Goal: Book appointment/travel/reservation

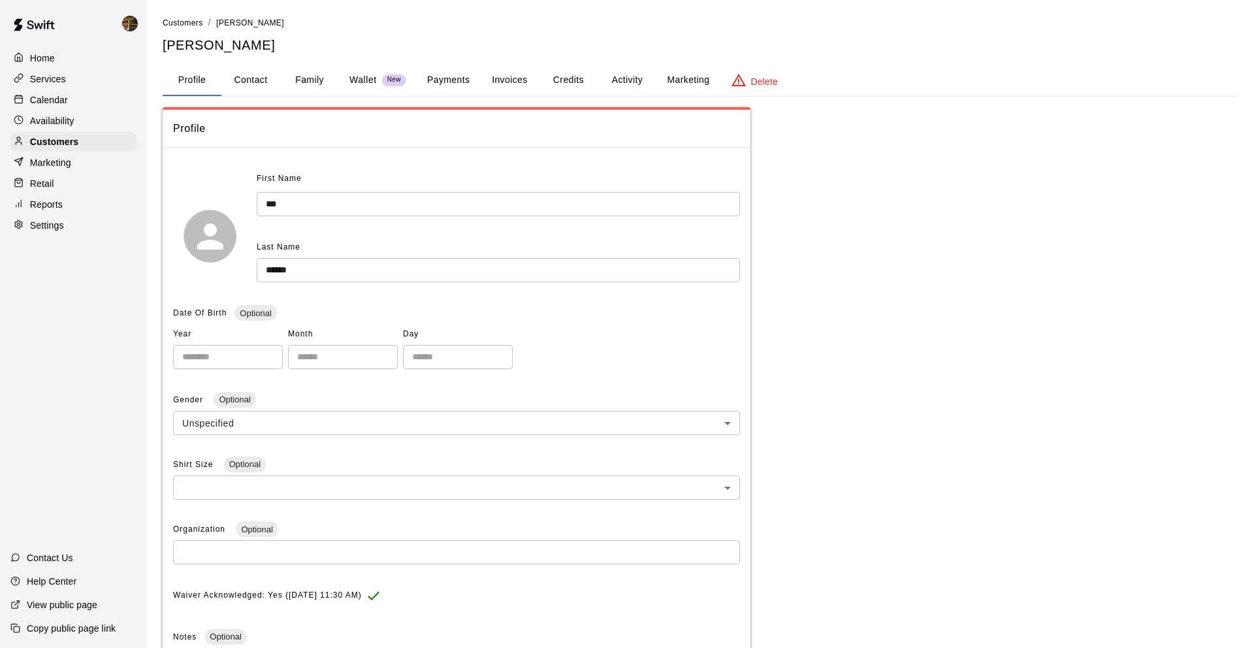
click at [65, 74] on p "Services" at bounding box center [48, 79] width 36 height 13
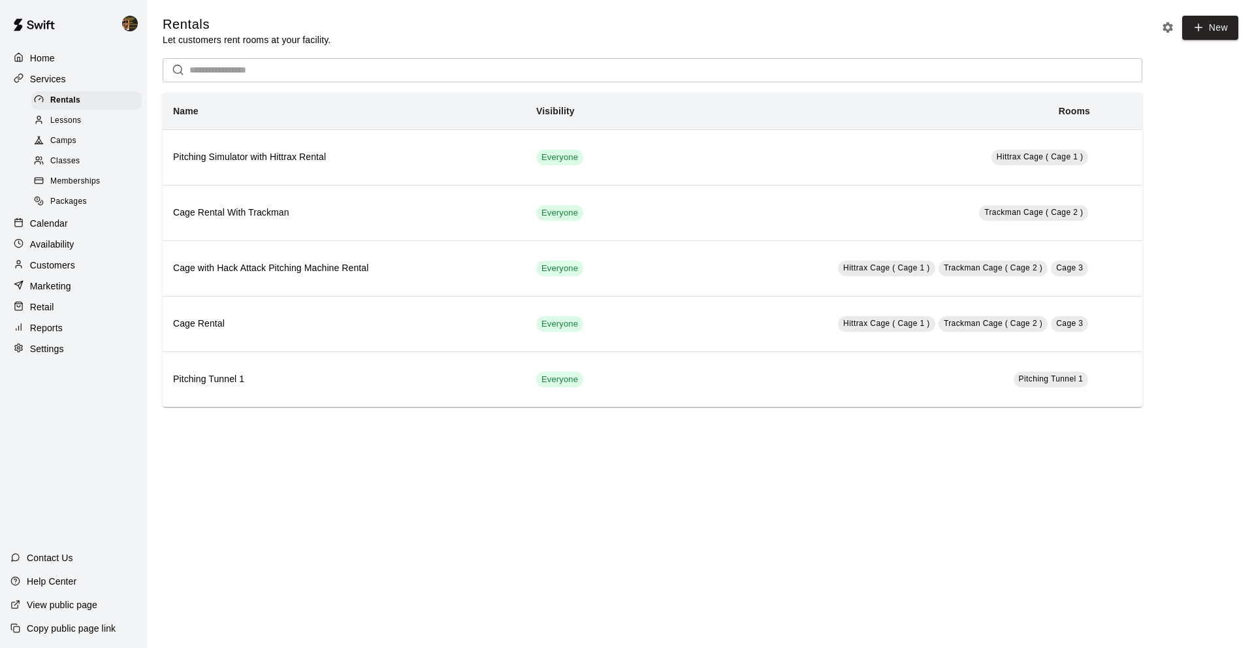
click at [69, 268] on p "Customers" at bounding box center [52, 265] width 45 height 13
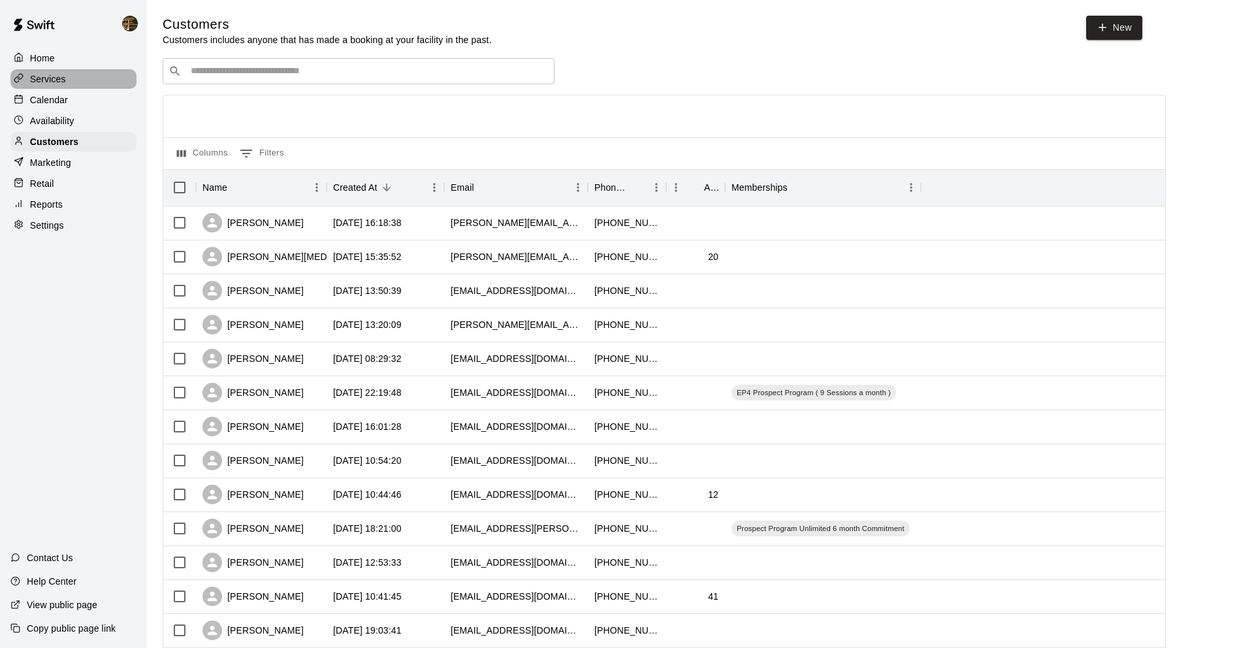
click at [64, 82] on p "Services" at bounding box center [48, 79] width 36 height 13
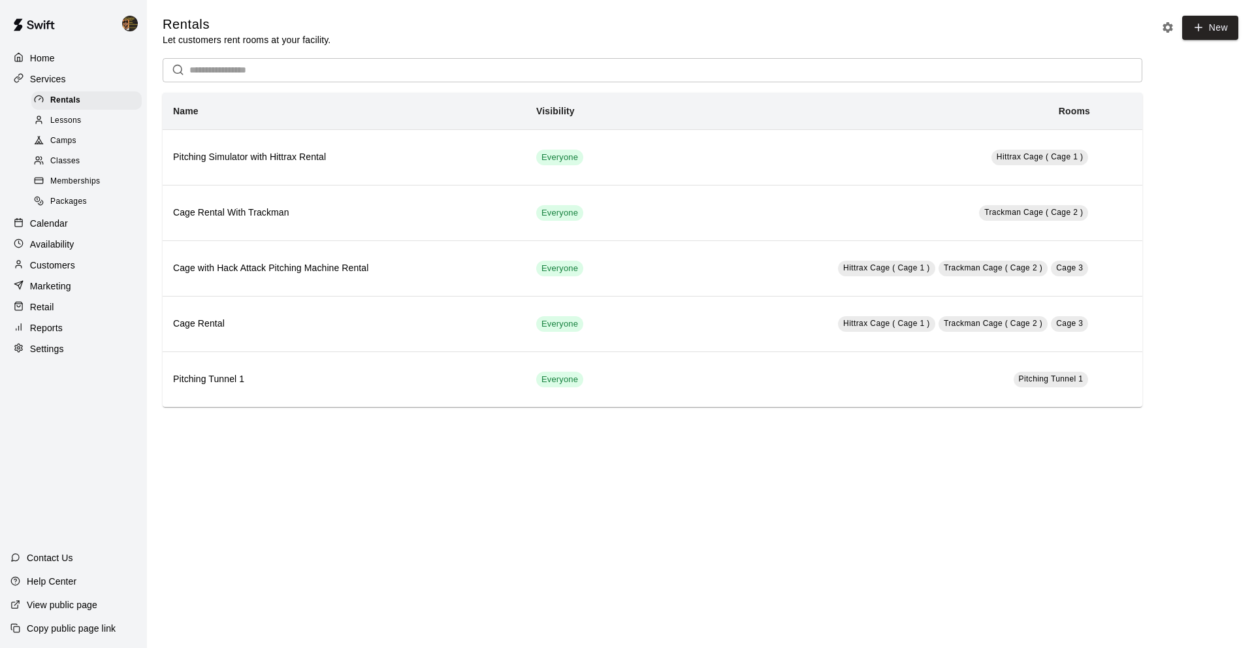
click at [33, 229] on p "Calendar" at bounding box center [49, 223] width 38 height 13
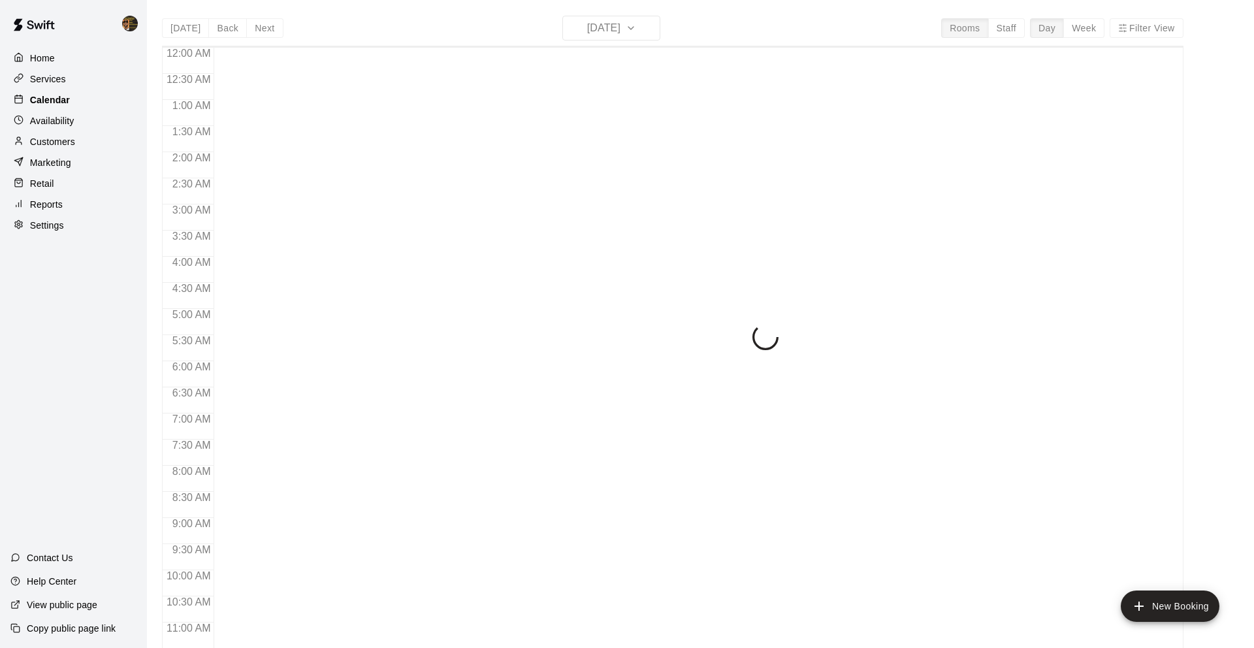
scroll to position [515, 0]
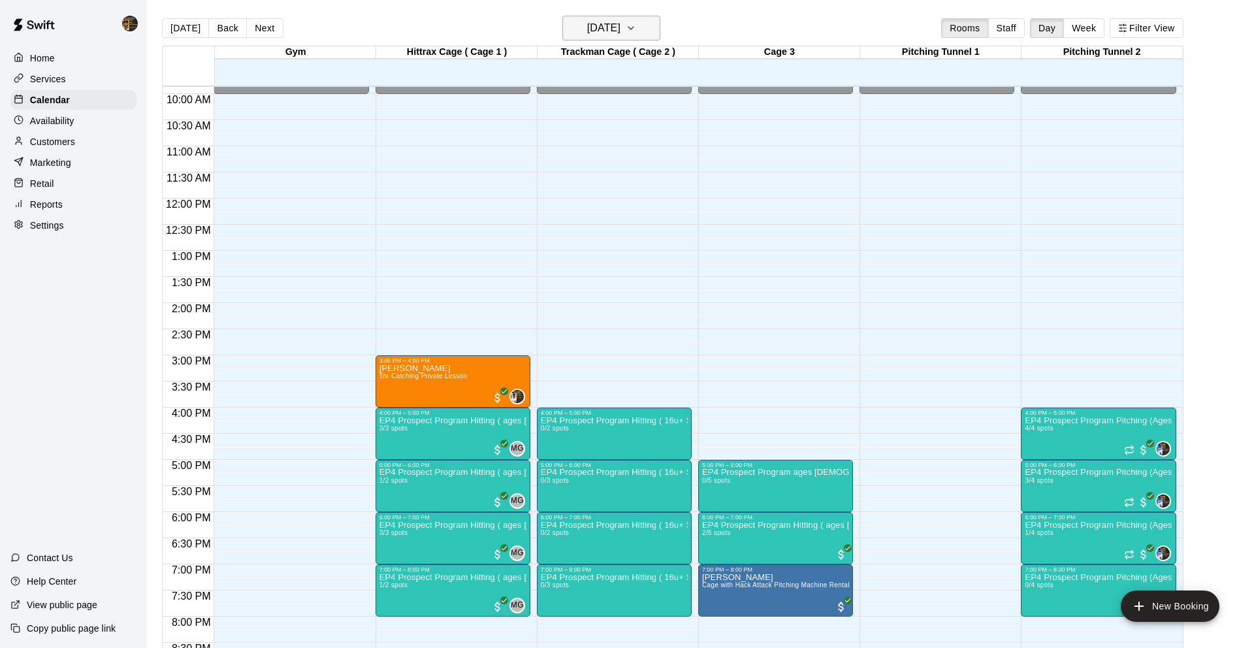
click at [613, 31] on h6 "[DATE]" at bounding box center [603, 28] width 33 height 18
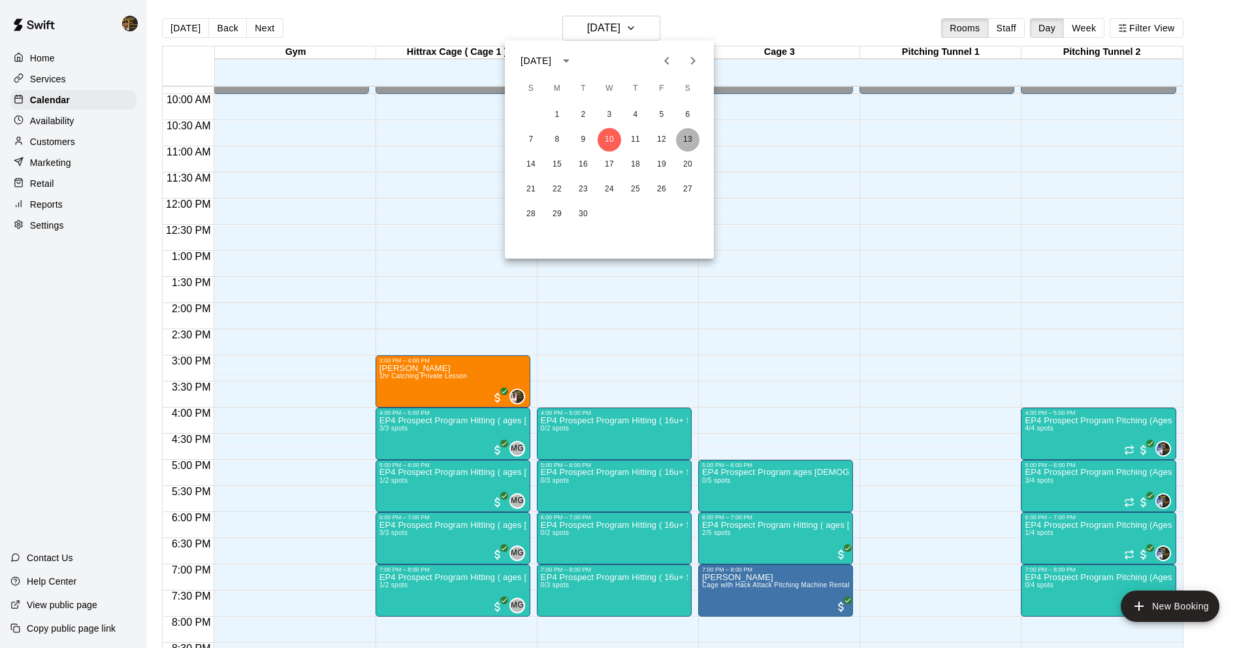
click at [692, 138] on button "13" at bounding box center [688, 140] width 24 height 24
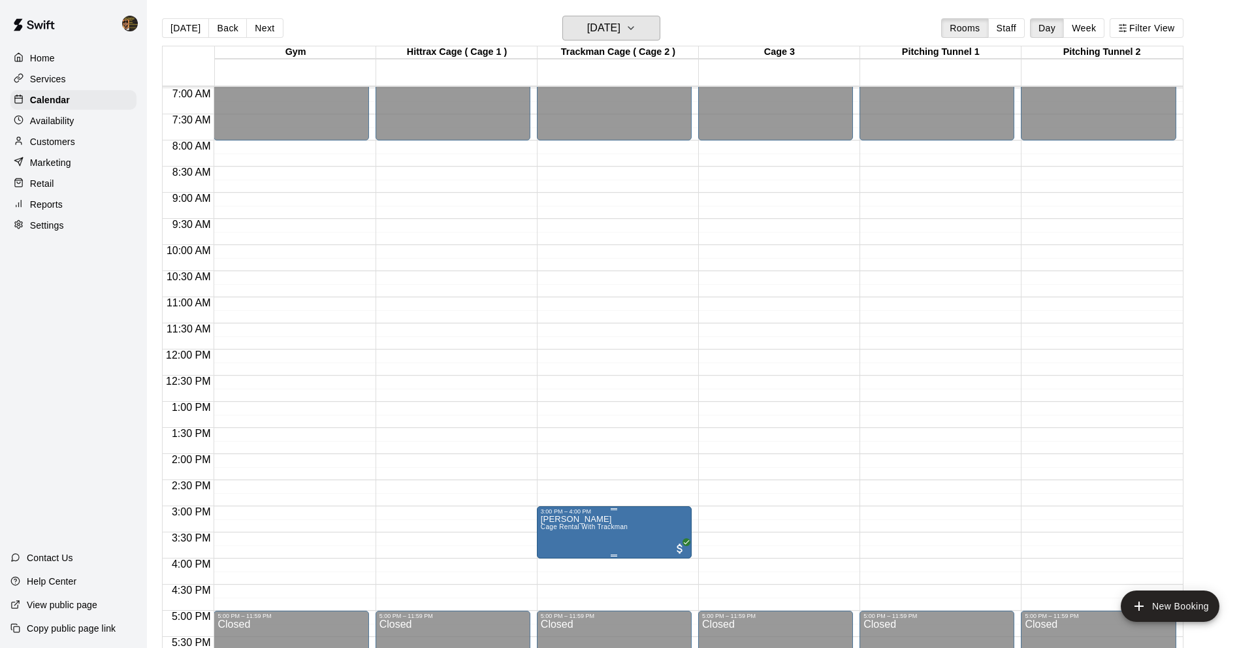
scroll to position [357, 0]
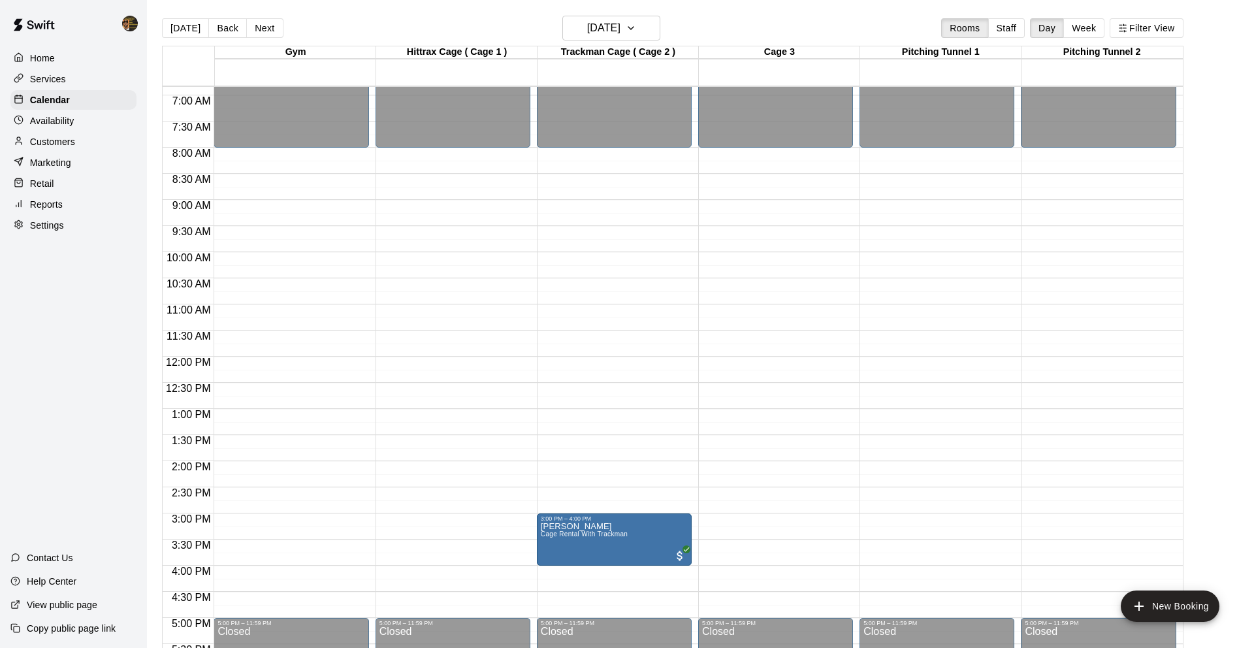
click at [924, 260] on div "12:00 AM – 8:00 AM Closed 5:00 PM – 11:59 PM Closed" at bounding box center [937, 357] width 155 height 1254
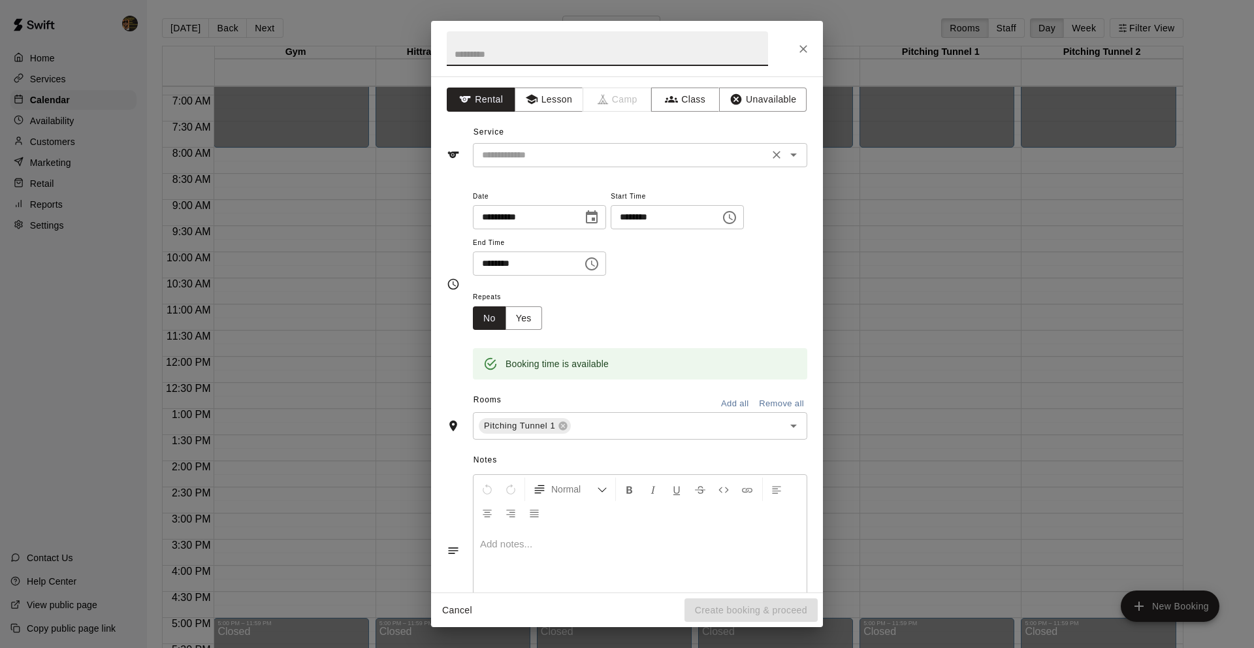
click at [530, 165] on div "​" at bounding box center [640, 155] width 334 height 24
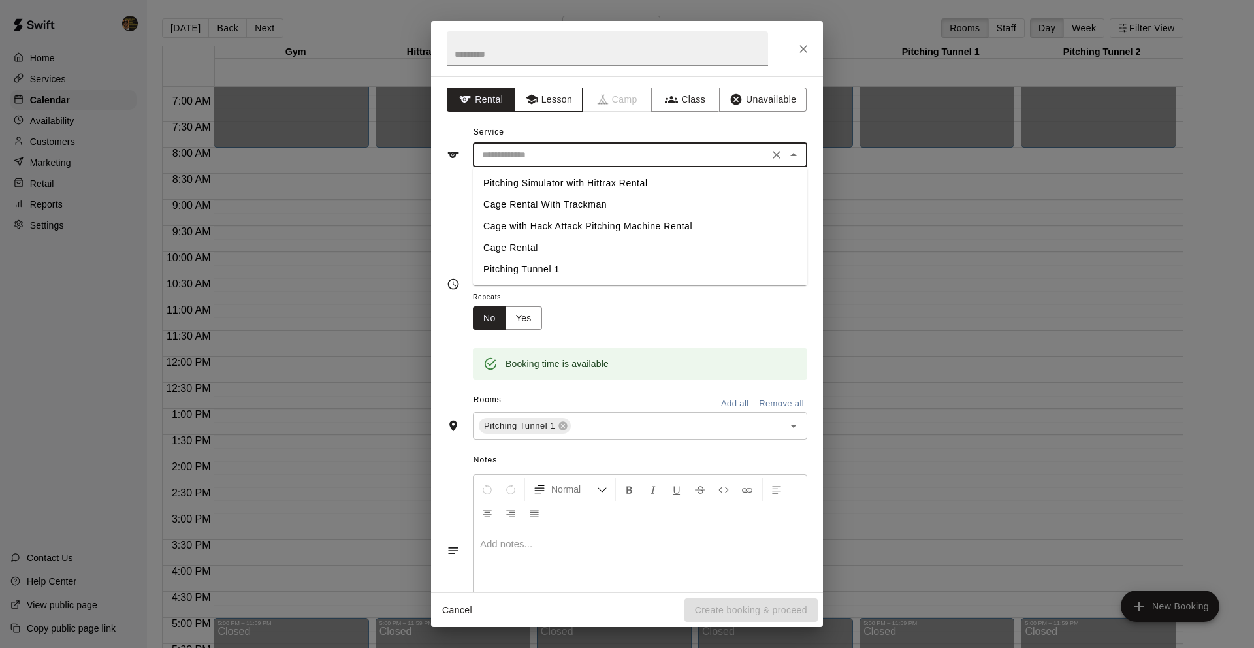
click at [571, 110] on button "Lesson" at bounding box center [549, 100] width 69 height 24
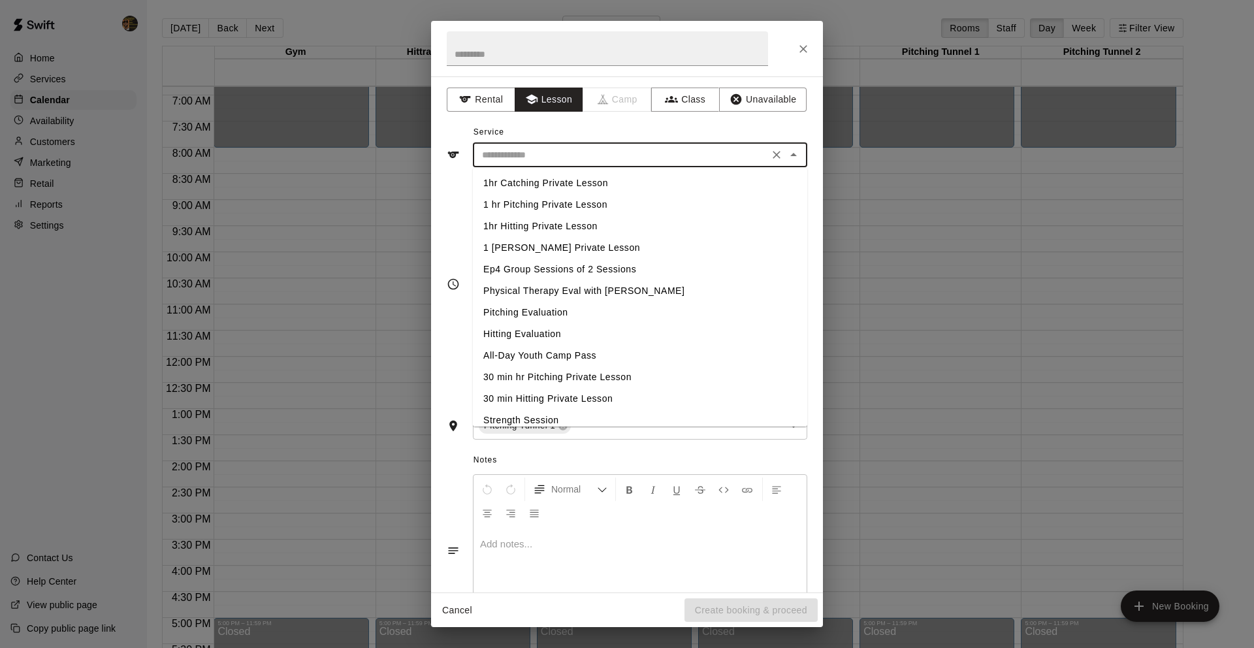
click at [563, 154] on input "text" at bounding box center [621, 155] width 288 height 16
click at [564, 206] on li "1 hr Pitching Private Lesson" at bounding box center [640, 205] width 334 height 22
type input "**********"
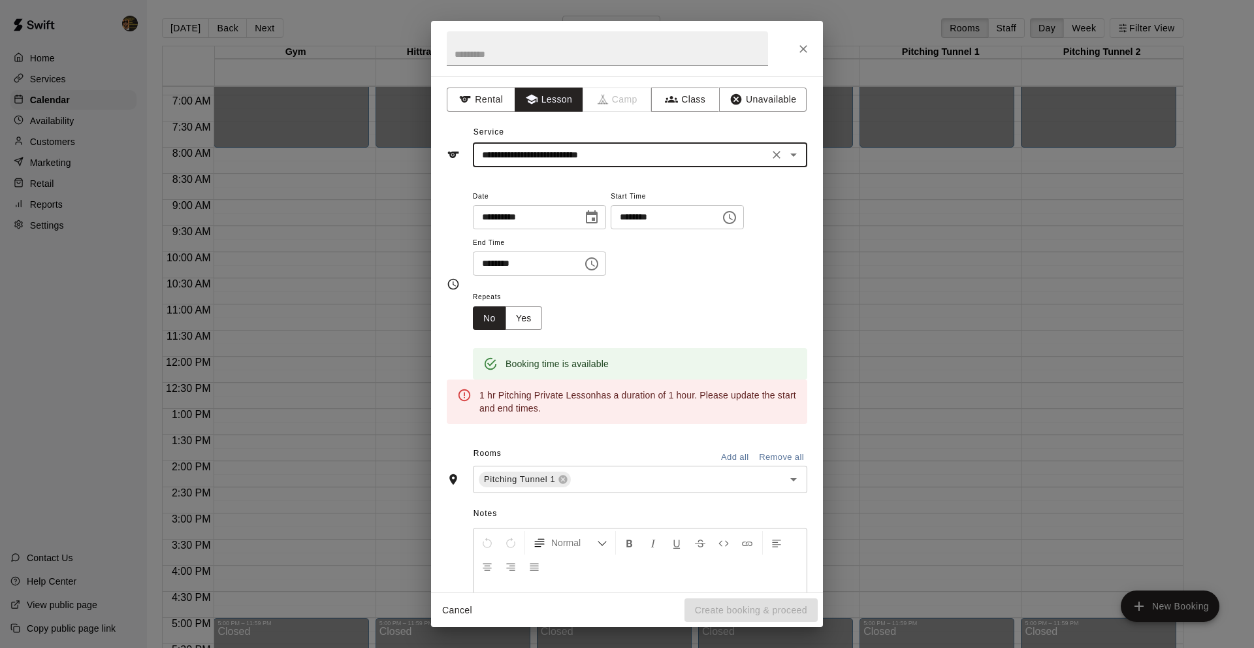
click at [485, 265] on input "********" at bounding box center [523, 263] width 101 height 24
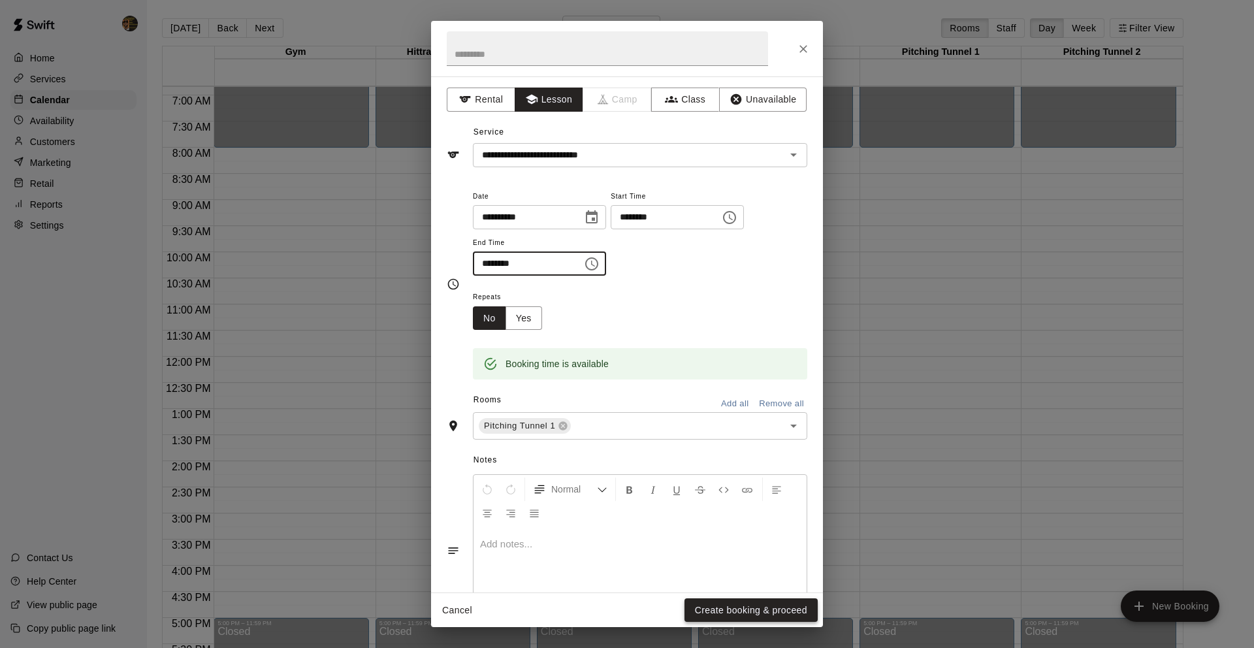
type input "********"
click at [792, 614] on button "Create booking & proceed" at bounding box center [751, 610] width 133 height 24
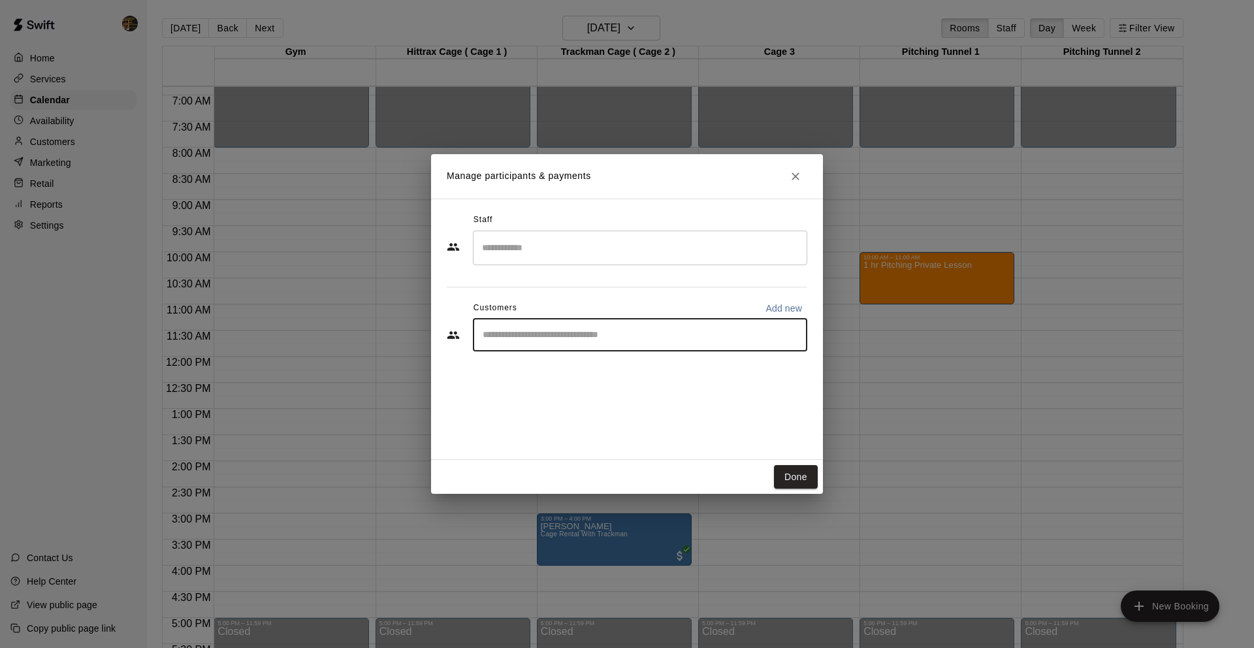
click at [594, 334] on input "Start typing to search customers..." at bounding box center [640, 335] width 323 height 13
type input "***"
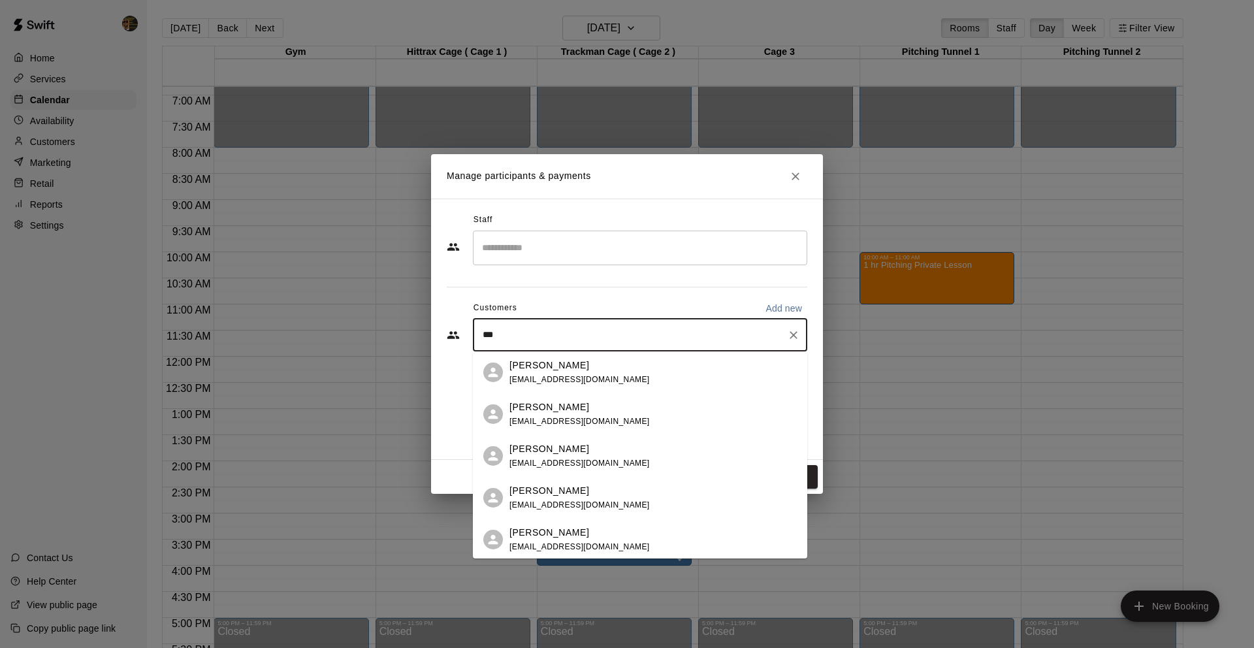
click at [566, 502] on span "[EMAIL_ADDRESS][DOMAIN_NAME]" at bounding box center [579, 504] width 140 height 9
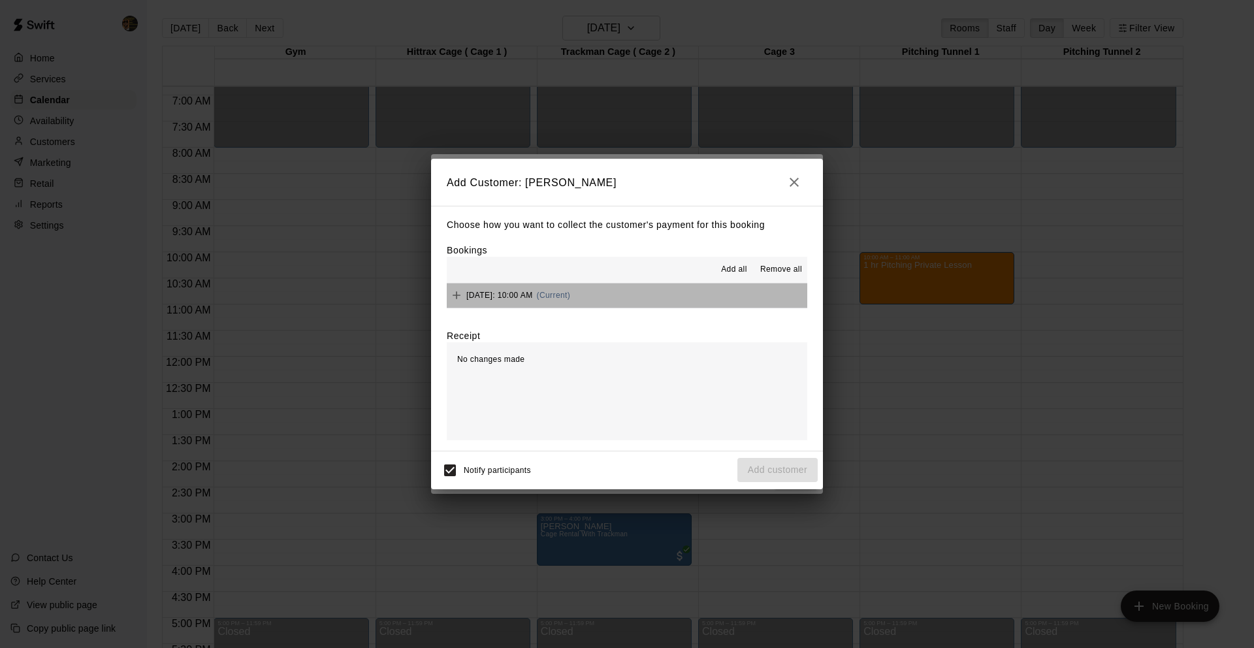
click at [518, 303] on div "[DATE]: 10:00 AM (Current)" at bounding box center [508, 295] width 123 height 20
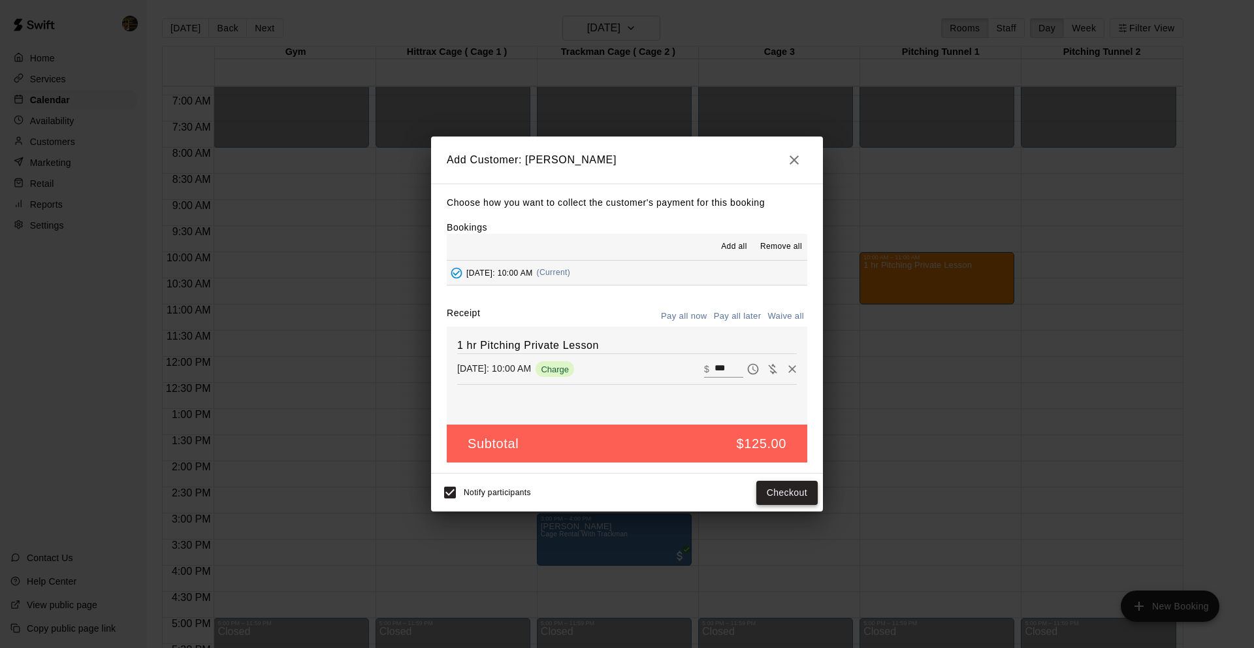
click at [786, 490] on button "Checkout" at bounding box center [786, 493] width 61 height 24
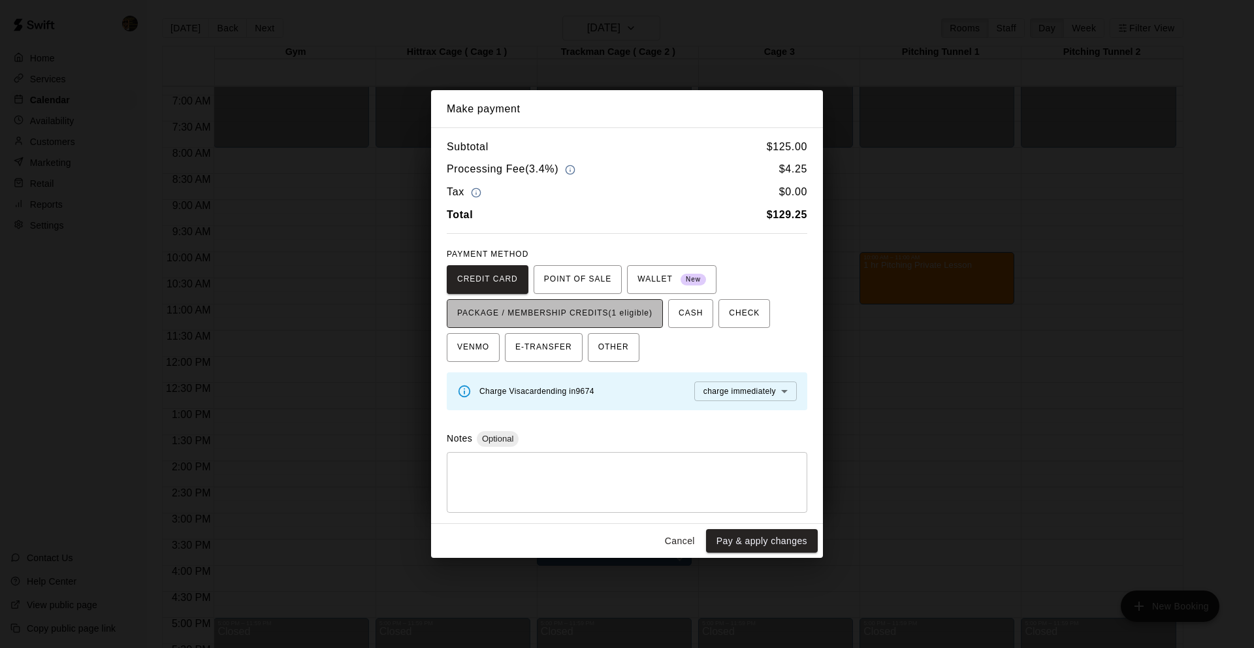
click at [572, 310] on span "PACKAGE / MEMBERSHIP CREDITS (1 eligible)" at bounding box center [554, 313] width 195 height 21
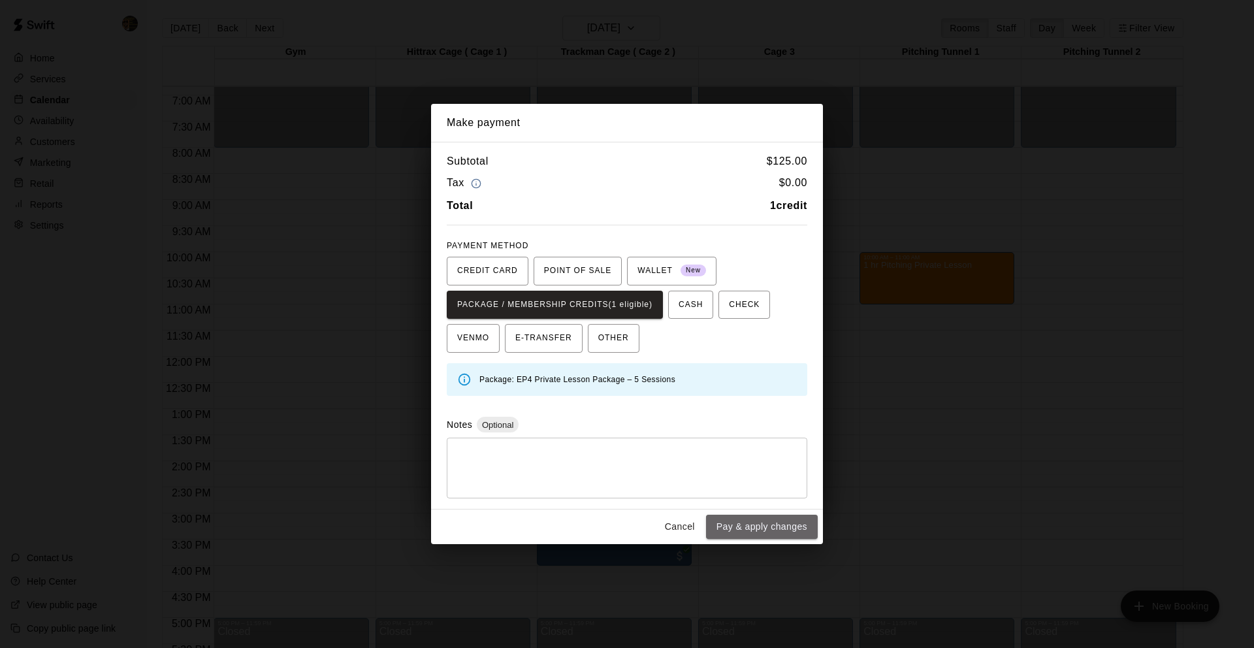
click at [790, 530] on button "Pay & apply changes" at bounding box center [762, 527] width 112 height 24
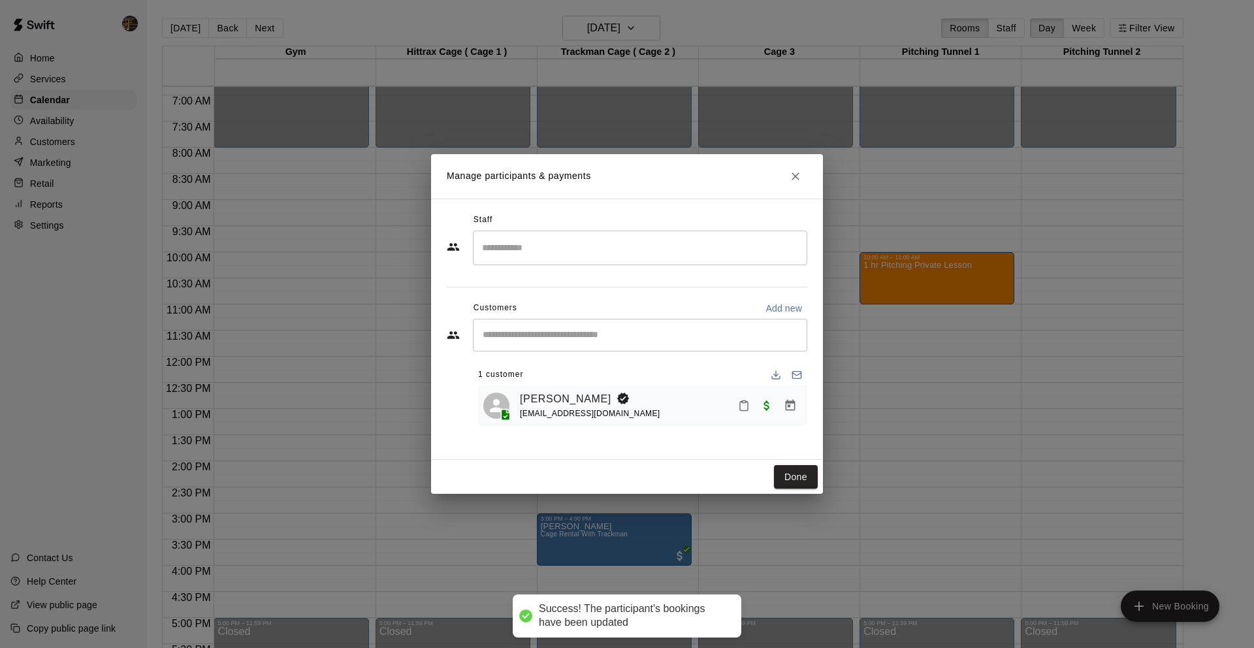
click at [555, 257] on input "Search staff" at bounding box center [640, 247] width 323 height 23
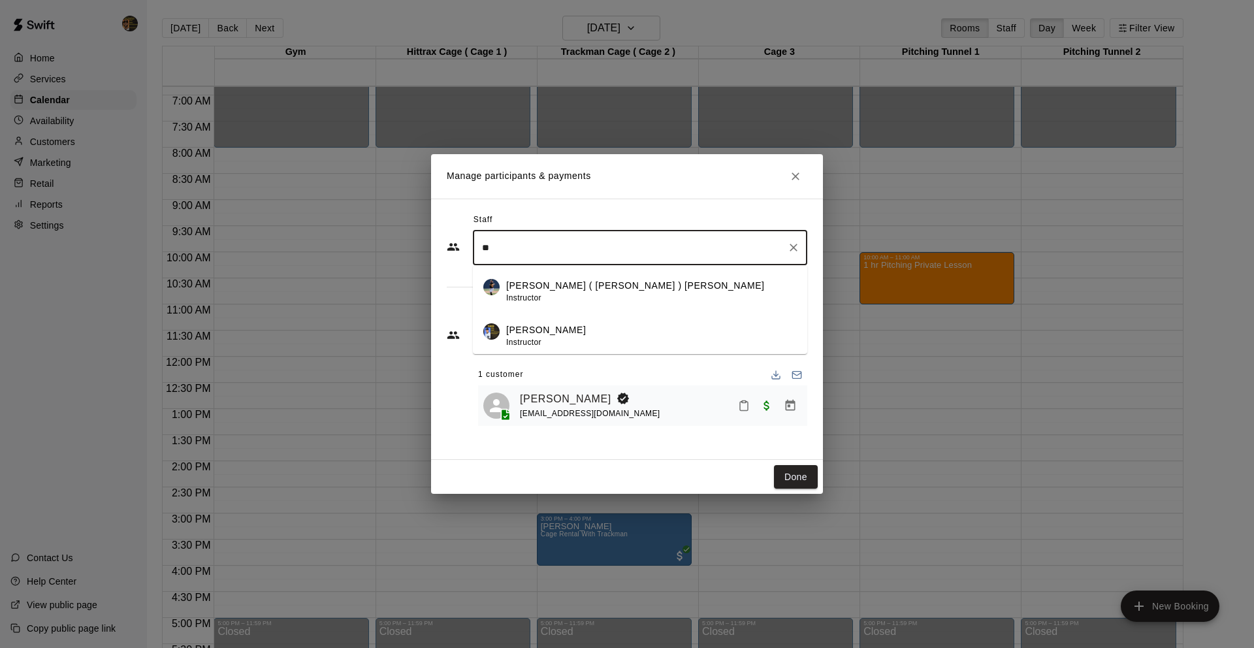
click at [623, 335] on div "[PERSON_NAME] Instructor" at bounding box center [651, 335] width 291 height 25
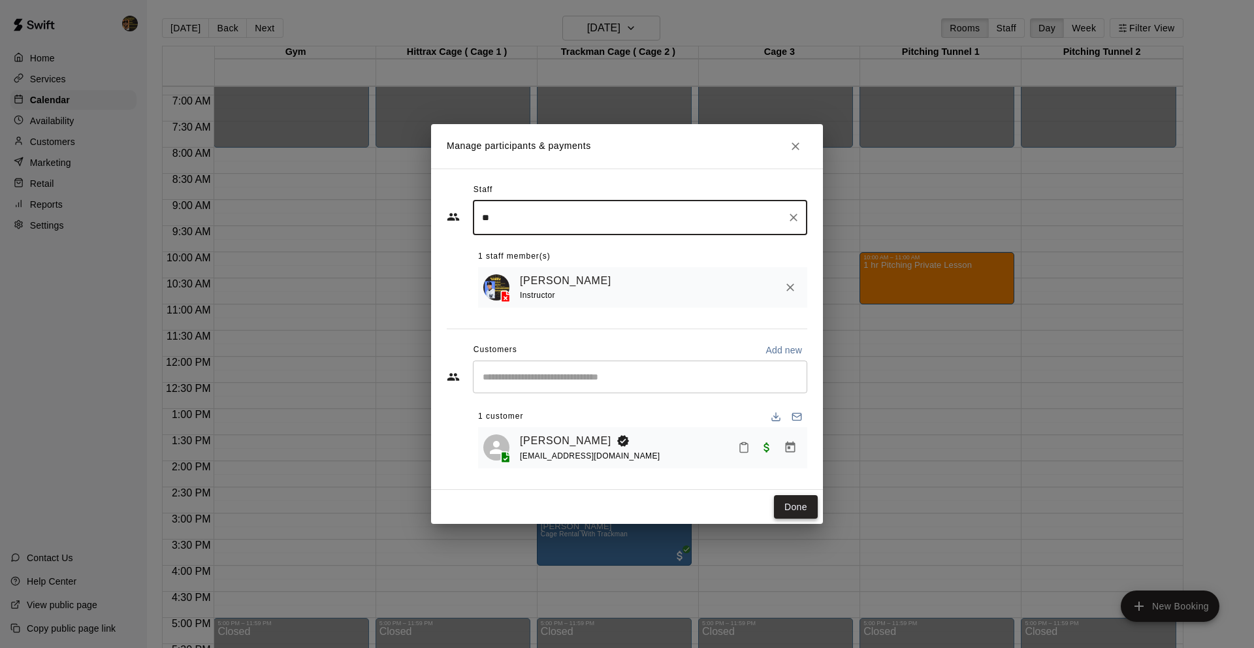
type input "**"
click at [813, 511] on button "Done" at bounding box center [796, 507] width 44 height 24
